Goal: Information Seeking & Learning: Learn about a topic

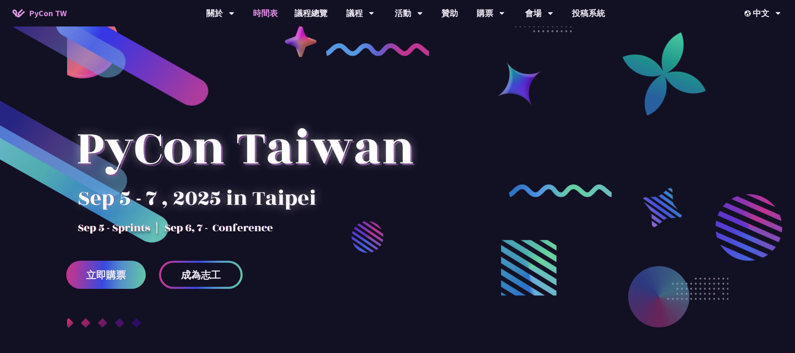
click at [276, 17] on link "時間表" at bounding box center [265, 13] width 41 height 26
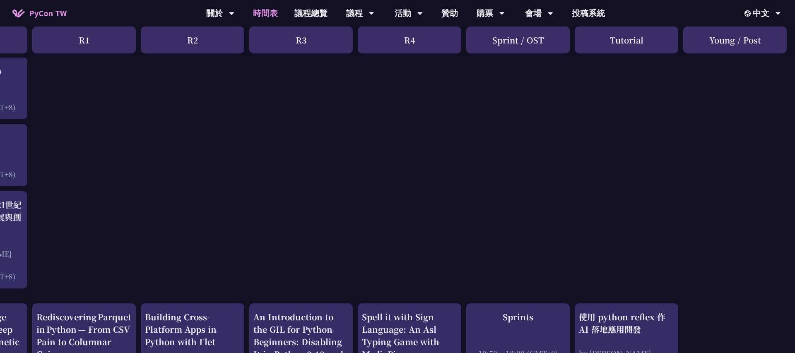
scroll to position [7, 84]
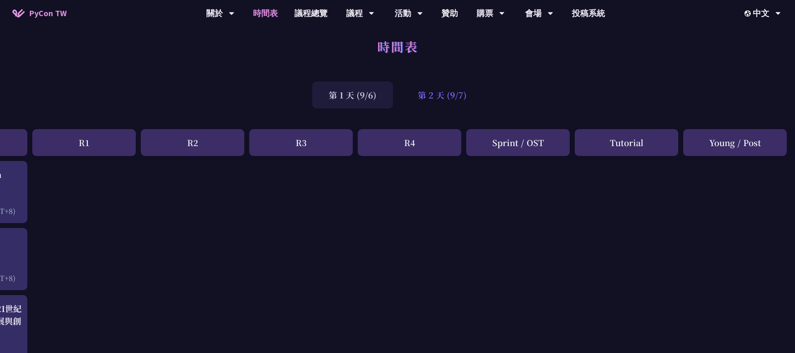
click at [426, 89] on div "第 2 天 (9/7)" at bounding box center [442, 95] width 82 height 27
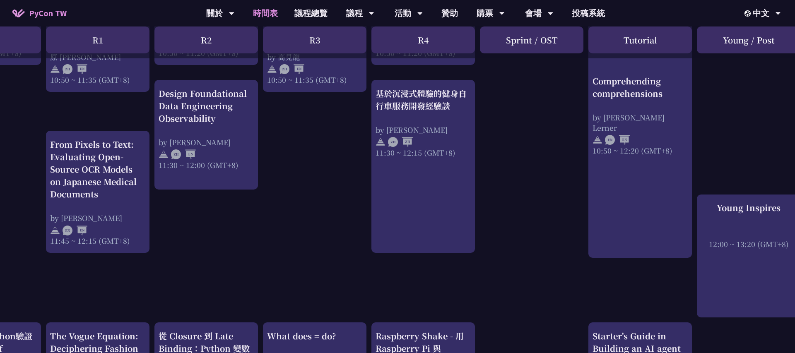
scroll to position [470, 73]
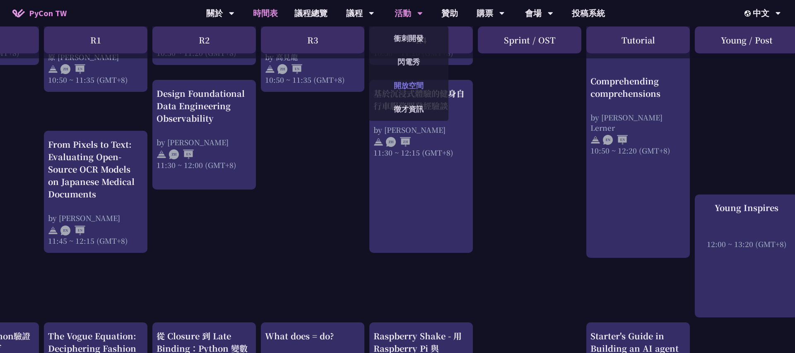
click at [407, 81] on link "開放空間" at bounding box center [408, 85] width 79 height 19
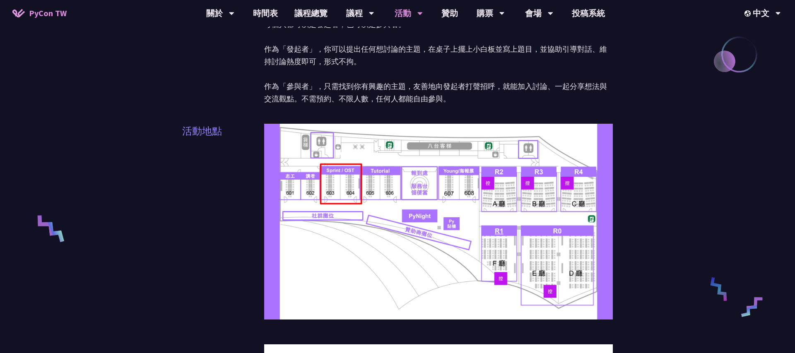
scroll to position [192, 0]
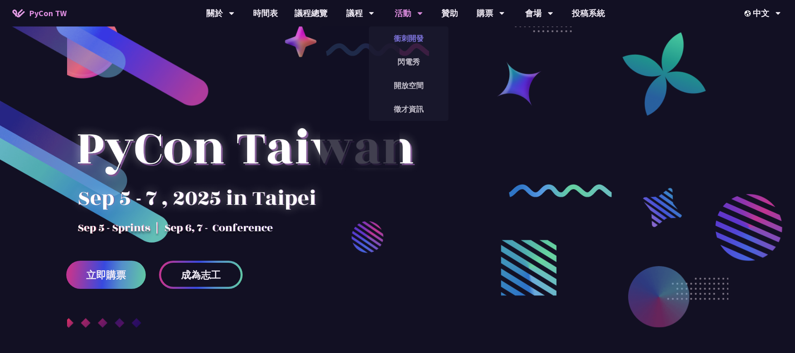
click at [405, 39] on link "衝刺開發" at bounding box center [408, 38] width 79 height 19
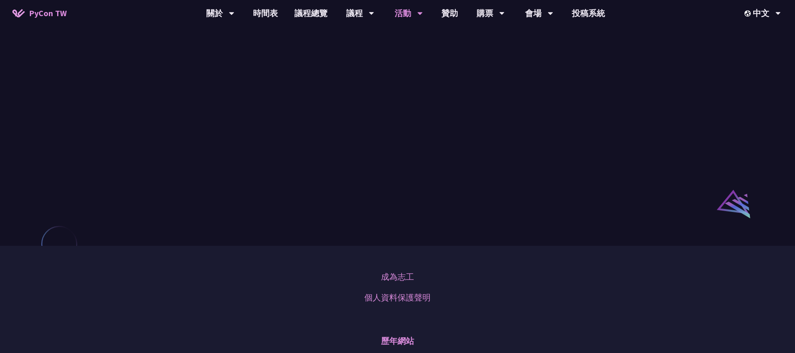
scroll to position [746, 0]
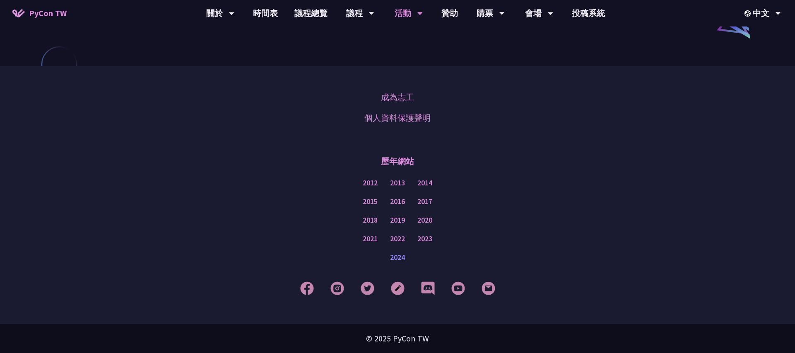
click at [392, 255] on link "2024" at bounding box center [397, 257] width 15 height 10
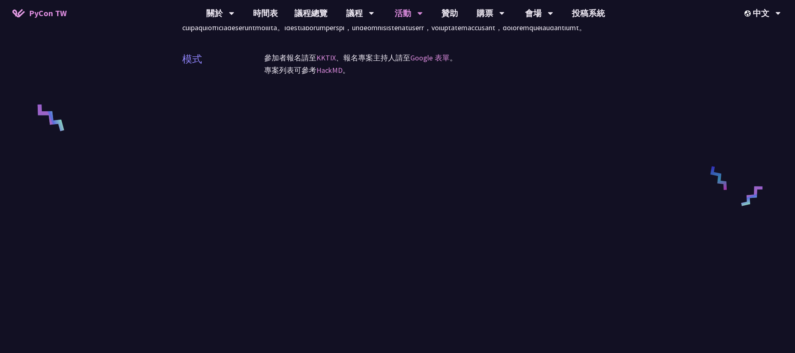
scroll to position [279, 0]
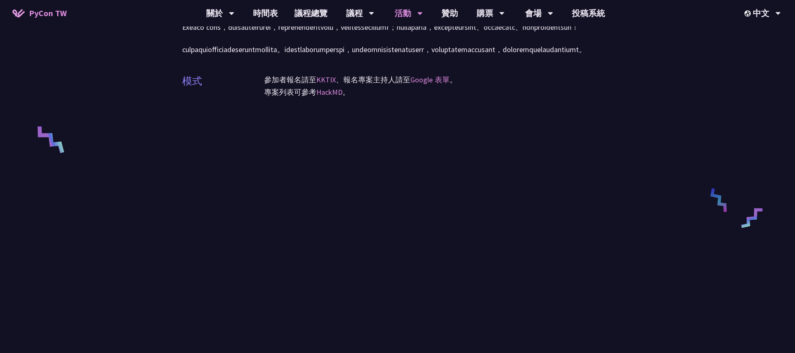
click at [571, 119] on div "模式 參加者報名請至 KKTIX 、報名專案主持人請至 Google 表單 。 專案列表可參考 HackMD 。" at bounding box center [397, 91] width 430 height 56
click at [437, 98] on p "專案列表可參考 HackMD 。" at bounding box center [438, 92] width 348 height 12
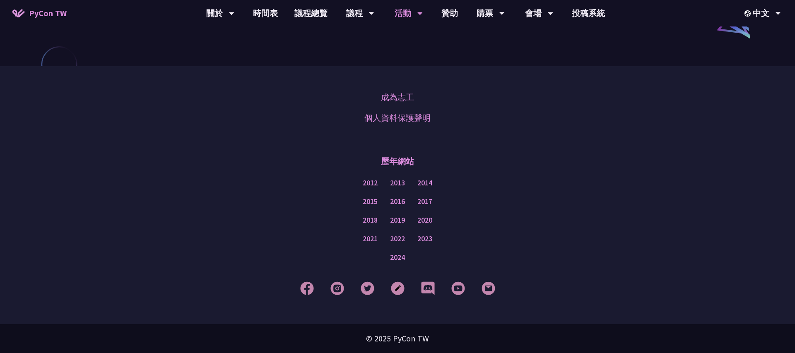
scroll to position [746, 0]
click at [401, 259] on link "2024" at bounding box center [397, 257] width 15 height 10
